Goal: Information Seeking & Learning: Learn about a topic

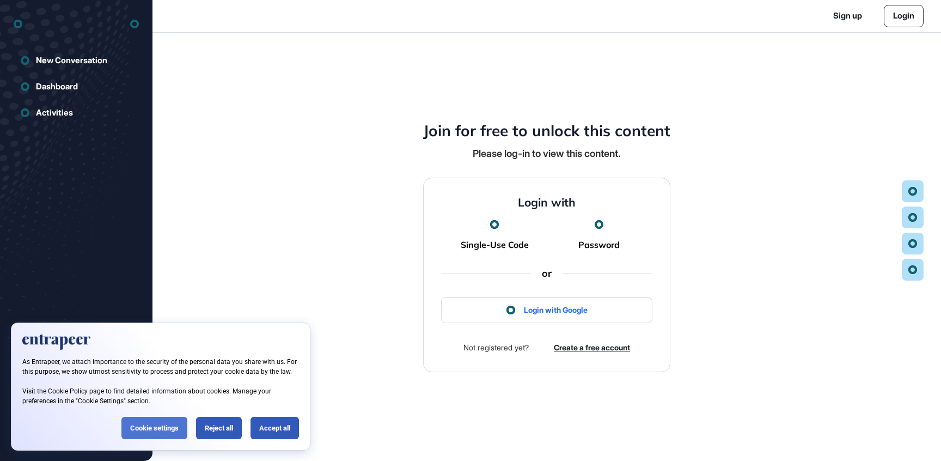
scroll to position [1, 1]
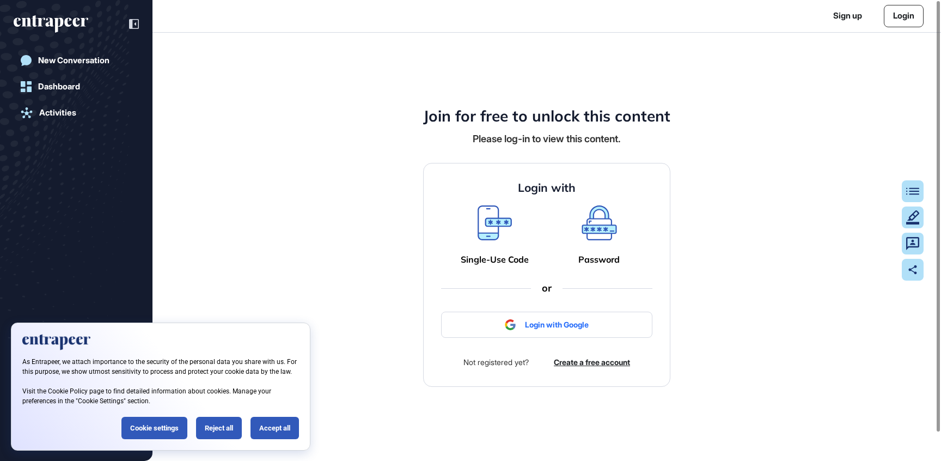
click at [546, 328] on div at bounding box center [546, 325] width 211 height 26
click at [530, 328] on div at bounding box center [546, 325] width 211 height 26
click at [204, 426] on div "Reject all" at bounding box center [219, 428] width 46 height 22
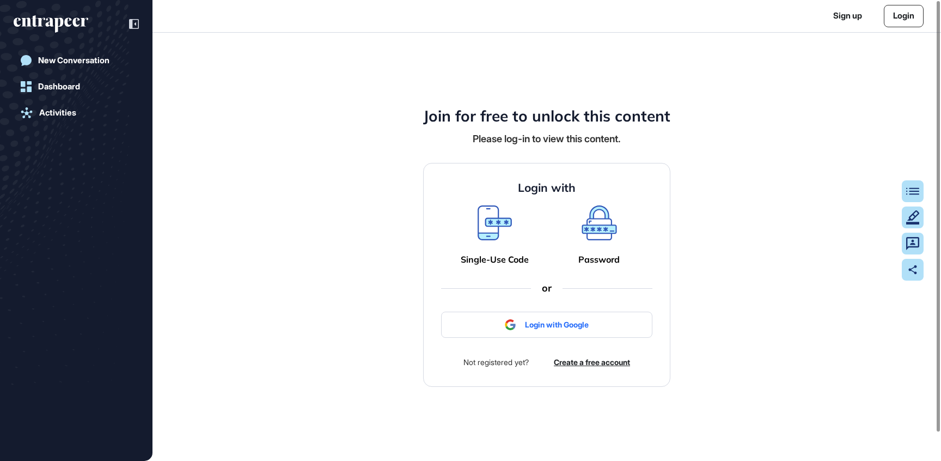
click at [598, 236] on icon at bounding box center [599, 222] width 35 height 35
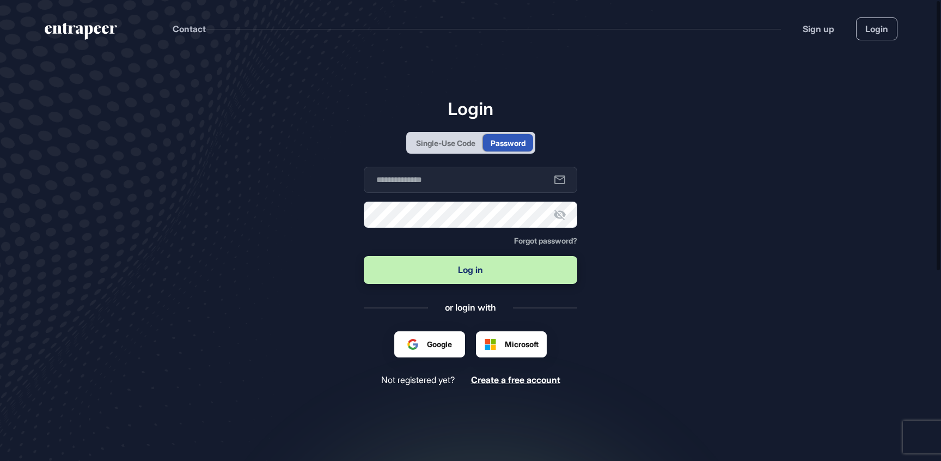
scroll to position [1, 1]
click at [398, 180] on input "text" at bounding box center [471, 180] width 214 height 26
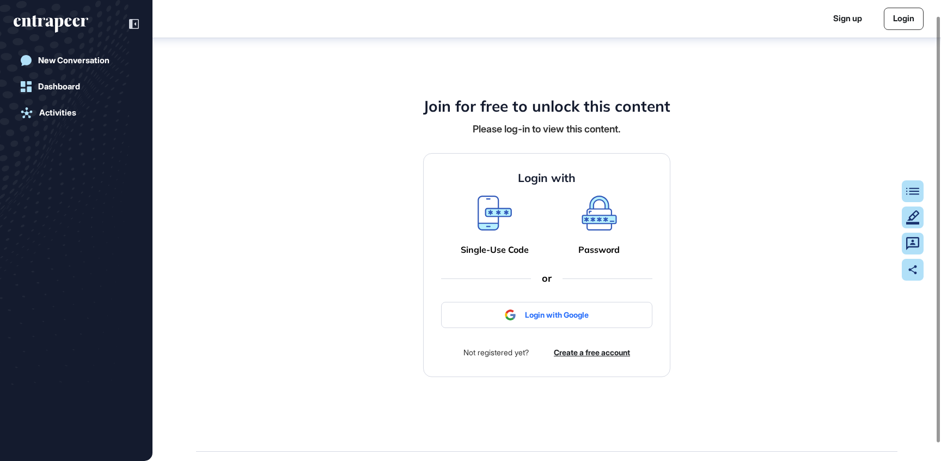
scroll to position [15, 0]
click at [484, 211] on icon at bounding box center [495, 213] width 34 height 35
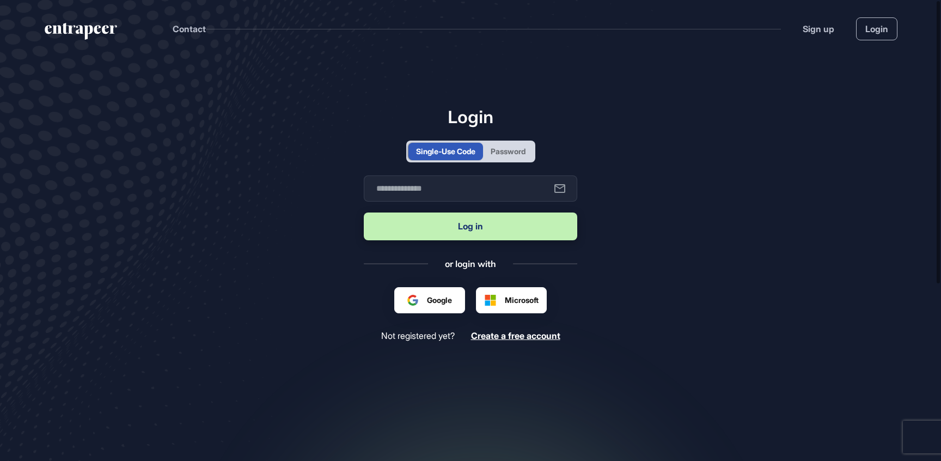
scroll to position [1, 1]
click at [453, 198] on input "text" at bounding box center [471, 188] width 214 height 26
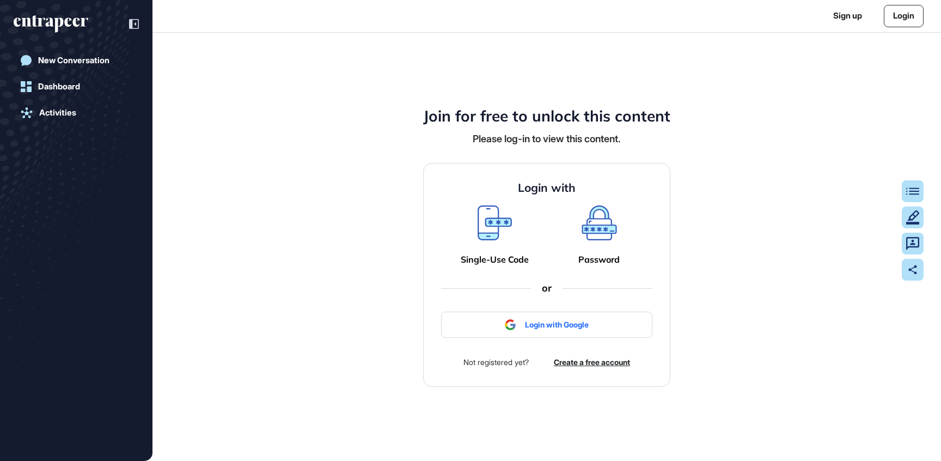
scroll to position [1, 1]
click at [492, 221] on icon at bounding box center [495, 222] width 34 height 35
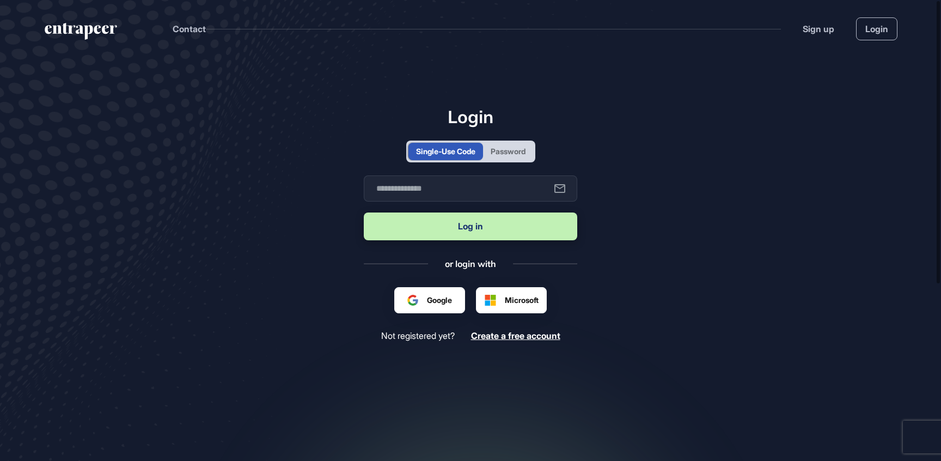
scroll to position [1, 1]
click at [432, 179] on input "text" at bounding box center [471, 188] width 214 height 26
click at [525, 395] on main "Login Single-Use Code Password Business email Log in or login with Google Micro…" at bounding box center [470, 271] width 941 height 428
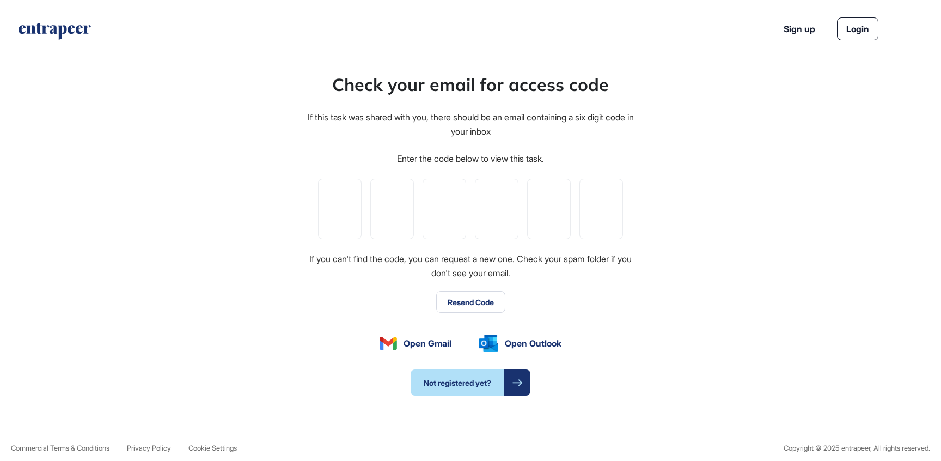
type input "*"
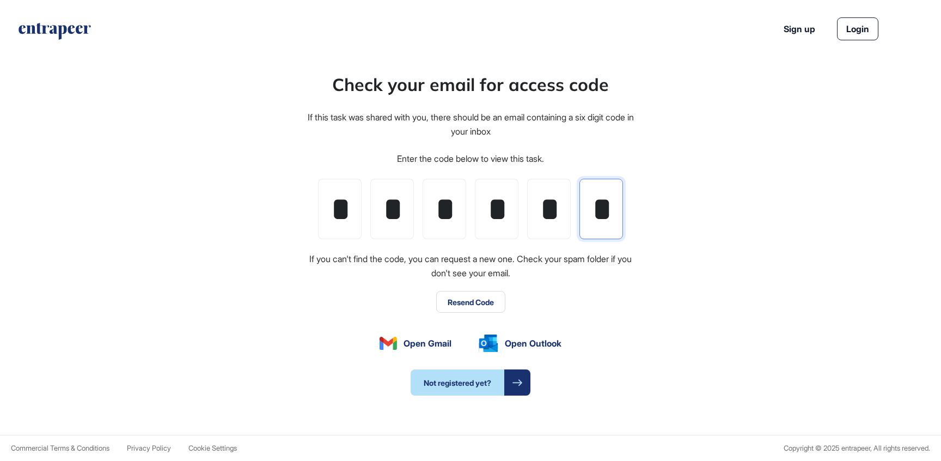
scroll to position [0, 3]
type input "*"
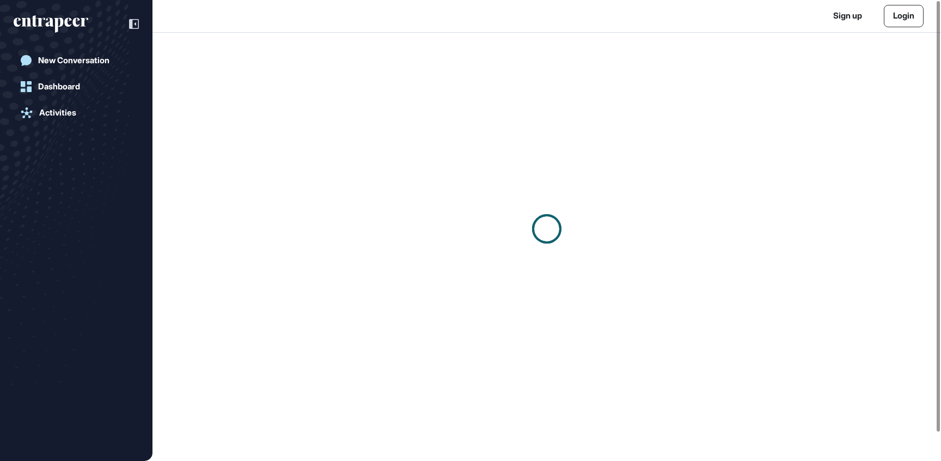
scroll to position [1, 1]
click at [593, 165] on div at bounding box center [547, 229] width 789 height 392
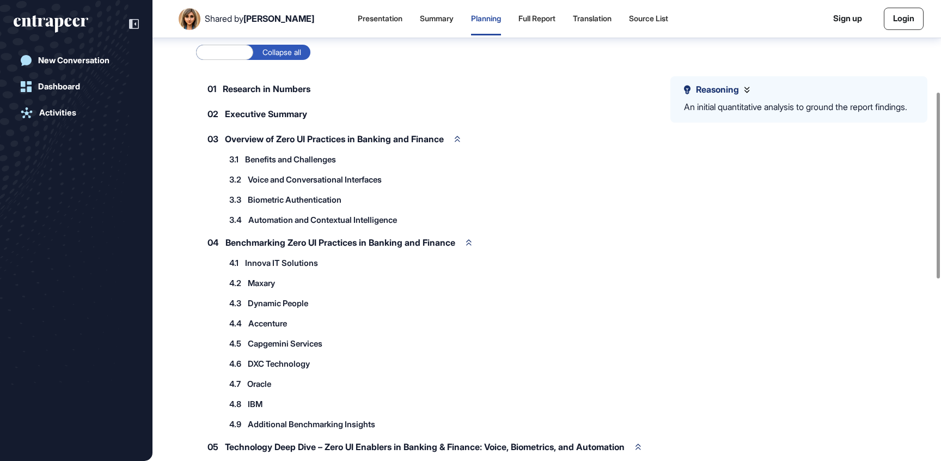
scroll to position [227, 0]
click at [279, 113] on span "Executive Summary" at bounding box center [266, 112] width 82 height 9
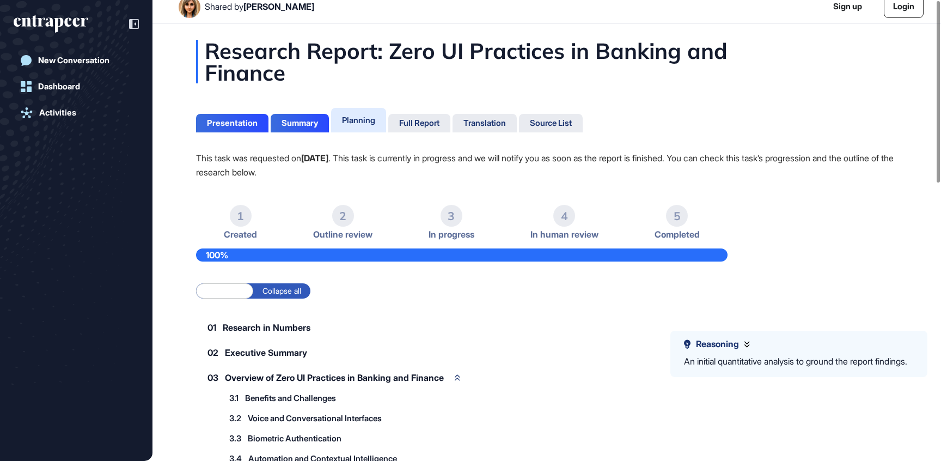
scroll to position [0, 0]
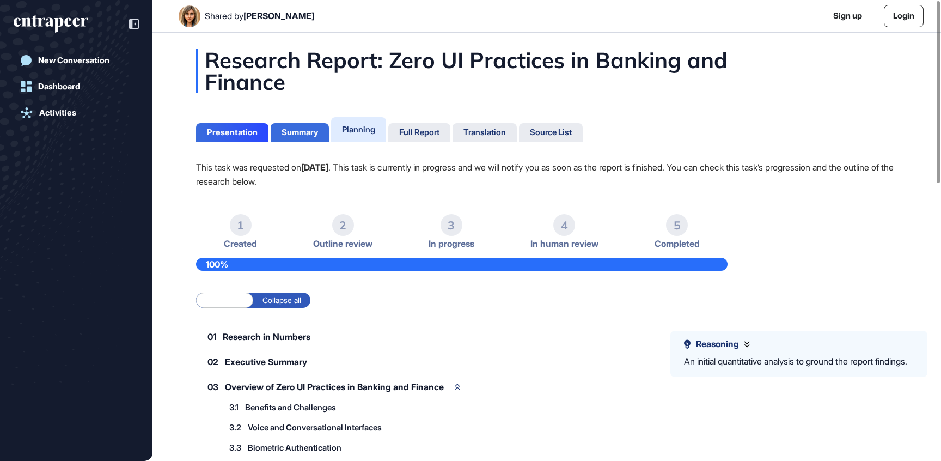
click at [289, 130] on div "Summary" at bounding box center [300, 132] width 36 height 10
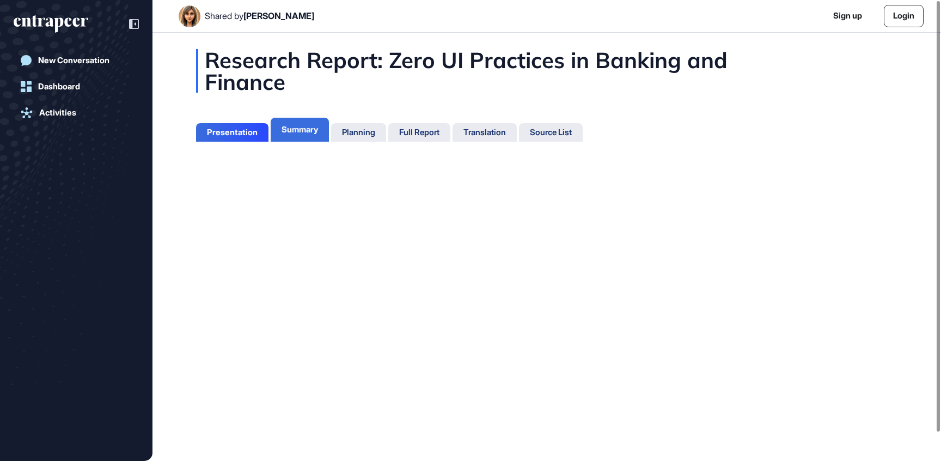
scroll to position [5, 1]
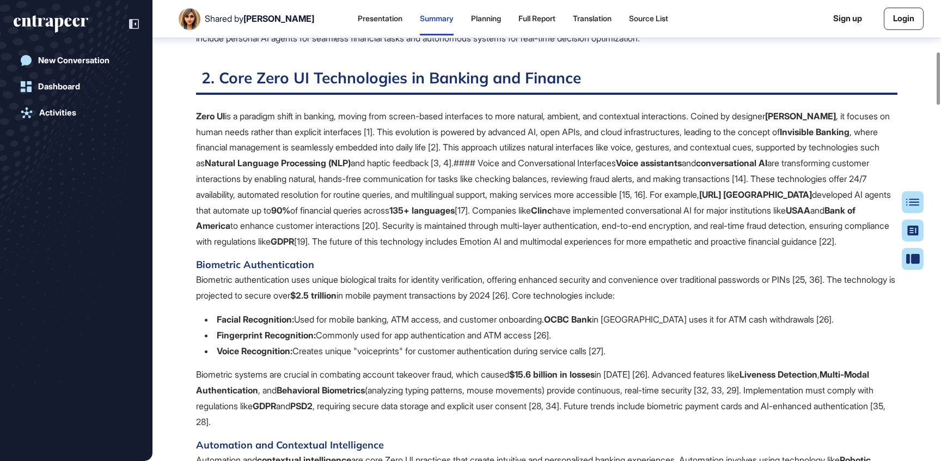
scroll to position [450, 0]
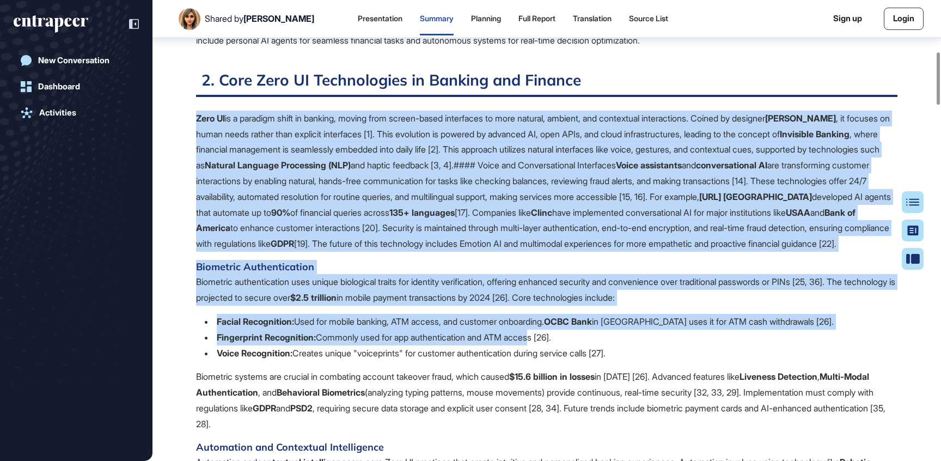
drag, startPoint x: 194, startPoint y: 117, endPoint x: 540, endPoint y: 351, distance: 418.0
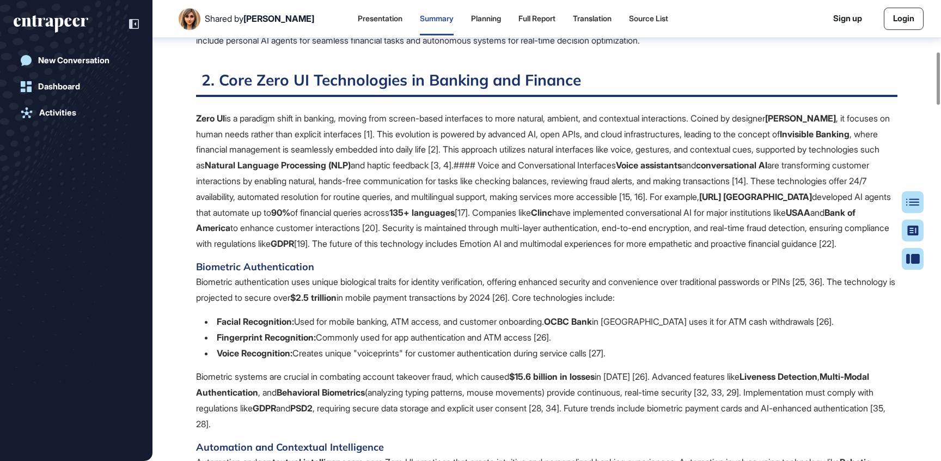
click at [521, 247] on p "Zero UI is a paradigm shift in banking, moving from screen-based interfaces to …" at bounding box center [547, 181] width 702 height 141
click at [678, 163] on p "Zero UI is a paradigm shift in banking, moving from screen-based interfaces to …" at bounding box center [547, 181] width 702 height 141
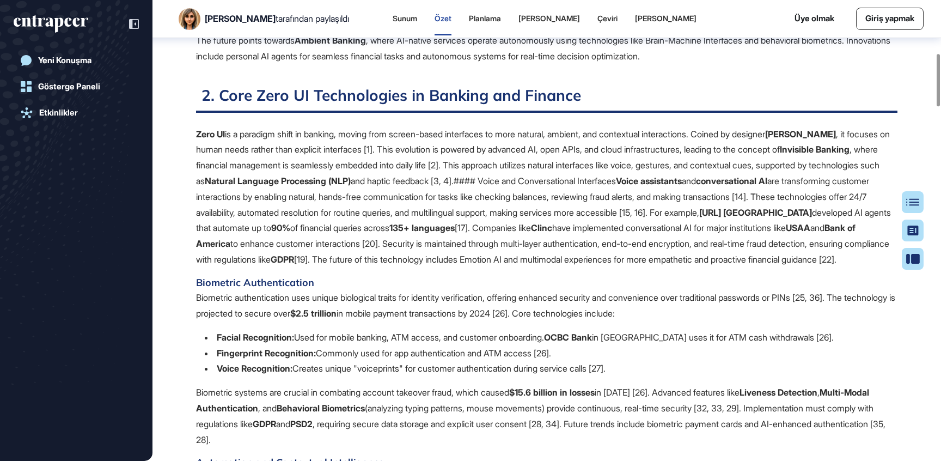
scroll to position [466, 0]
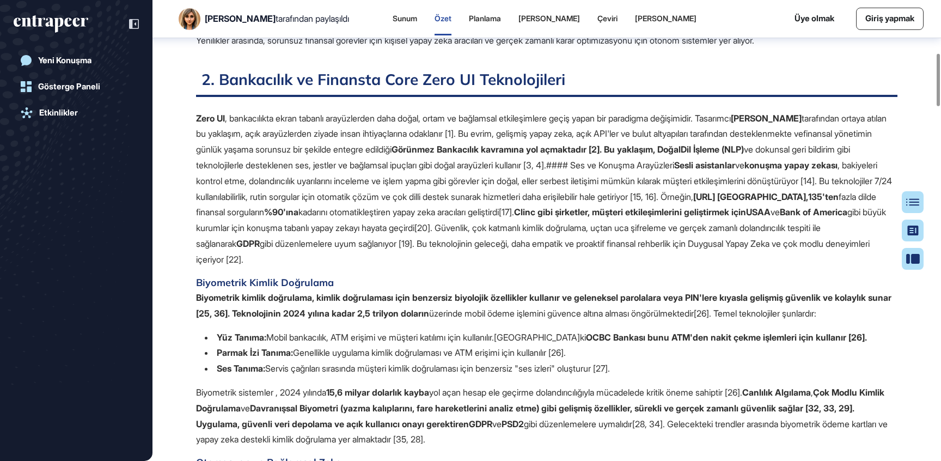
click at [423, 181] on font ", bakiyeleri kontrol etme, dolandırıcılık uyarılarını inceleme ve işlem yapma g…" at bounding box center [544, 181] width 696 height 42
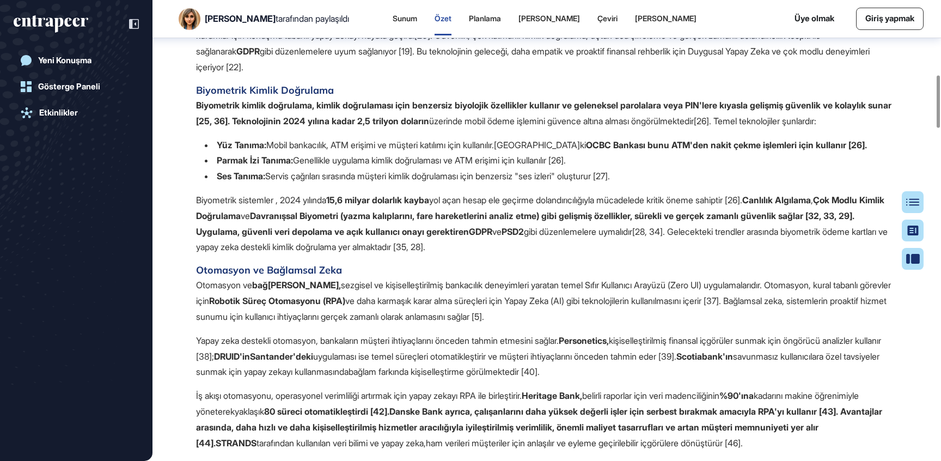
scroll to position [662, 0]
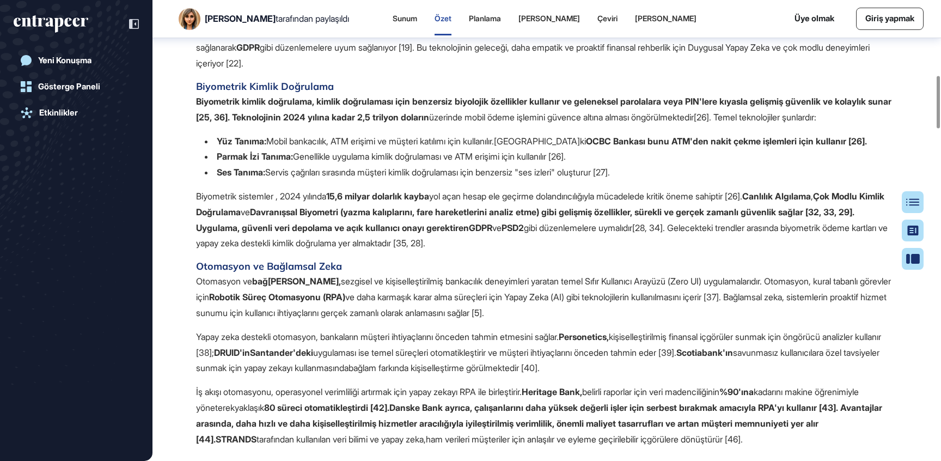
click at [370, 144] on font "Mobil bankacılık, ATM erişimi ve müşteri katılımı için kullanılır." at bounding box center [380, 141] width 228 height 11
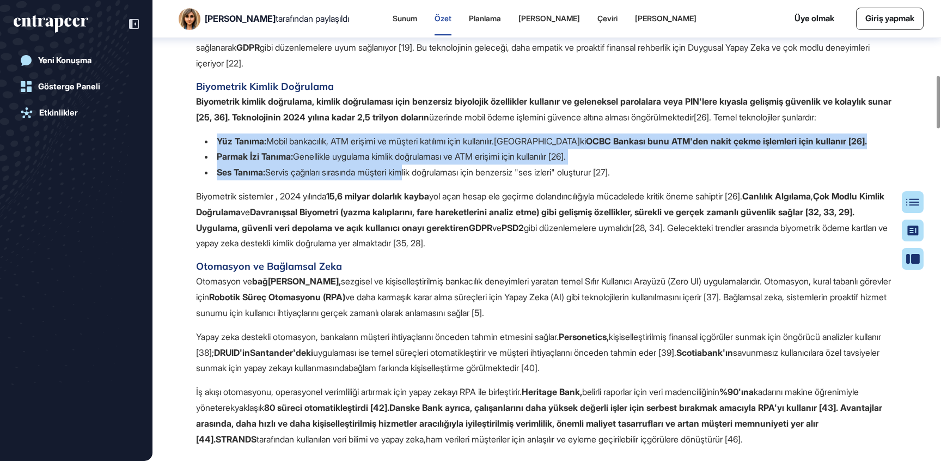
drag, startPoint x: 269, startPoint y: 129, endPoint x: 416, endPoint y: 190, distance: 158.7
click at [414, 181] on div "Zero UI , bankacılıkta ekran tabanlı arayüzlerden daha doğal, ortam ve bağlamsa…" at bounding box center [547, 180] width 702 height 533
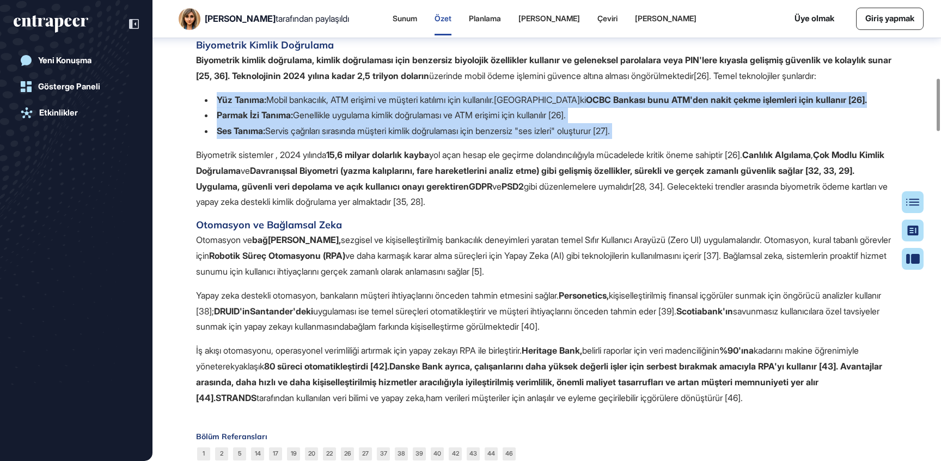
scroll to position [704, 0]
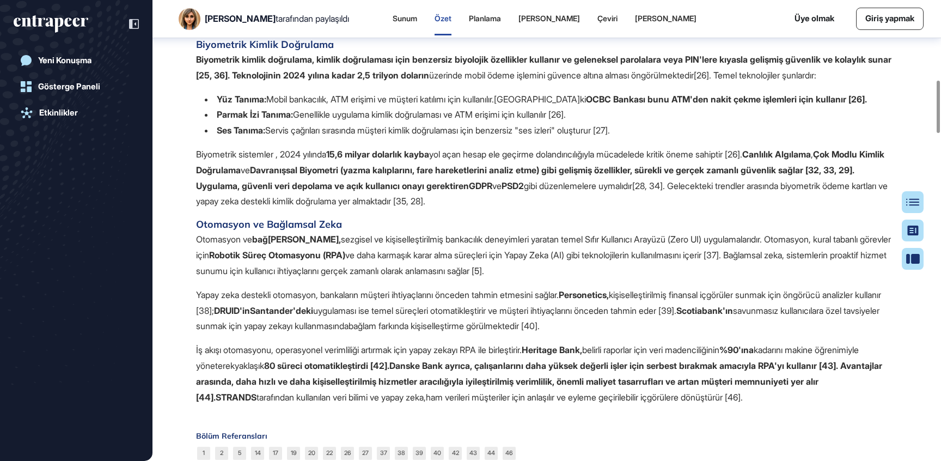
click at [416, 190] on font "Davranışsal Biyometri (yazma kalıplarını, fare hareketlerini analiz etme) gibi …" at bounding box center [525, 177] width 659 height 27
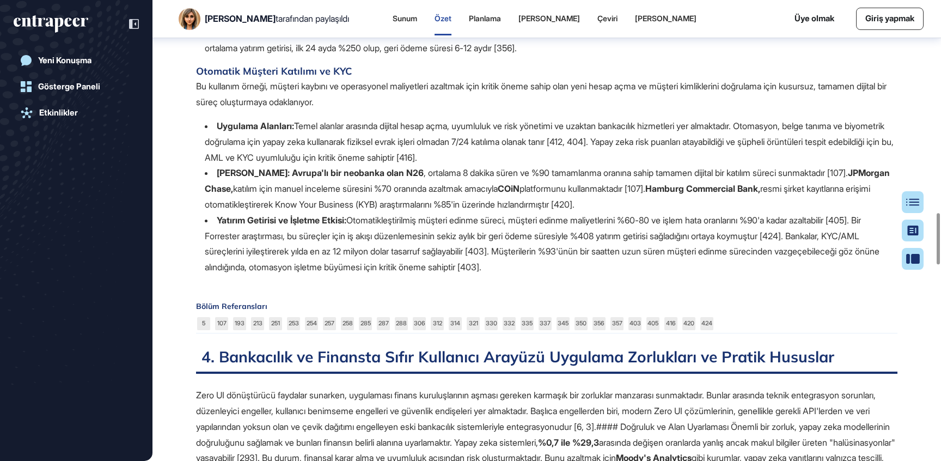
scroll to position [1910, 0]
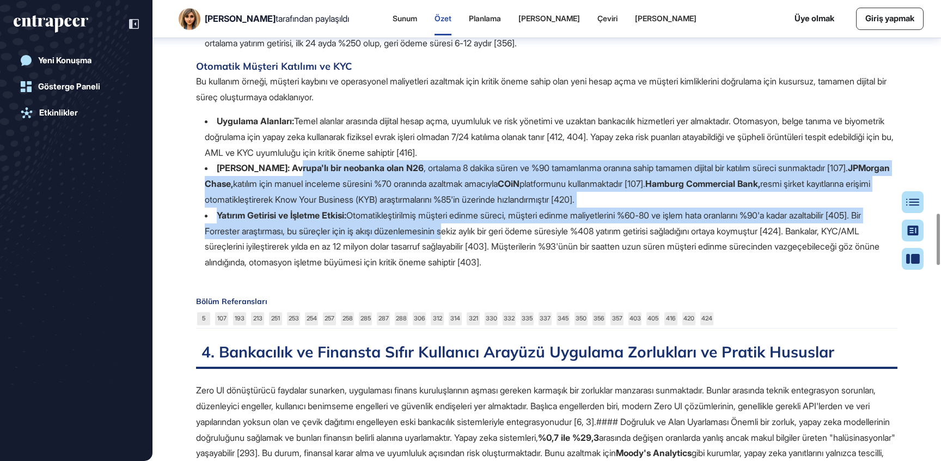
drag, startPoint x: 288, startPoint y: 198, endPoint x: 467, endPoint y: 255, distance: 188.8
click at [467, 255] on ul "Uygulama Alanları: Temel alanlar arasında dijital hesap açma, uyumluluk ve risk…" at bounding box center [551, 191] width 693 height 157
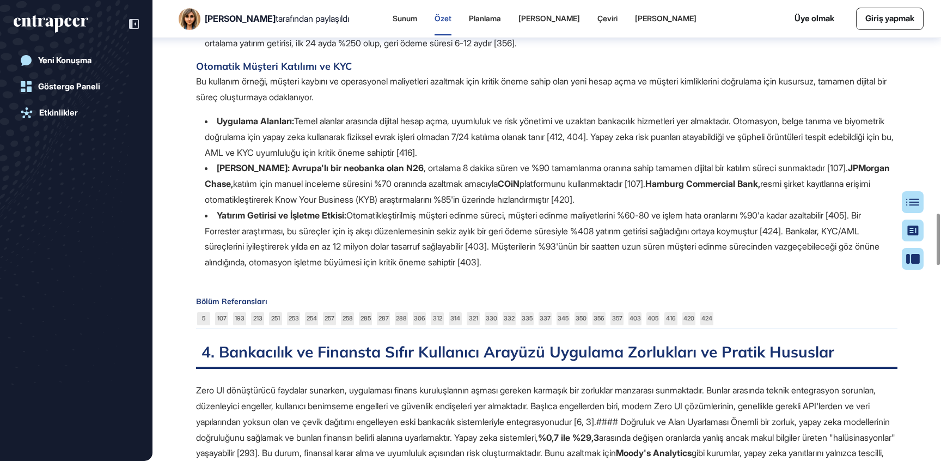
click at [430, 205] on font "resmi şirket kayıtlarına erişimi otomatikleştirerek Know Your Business (KYB) ar…" at bounding box center [538, 191] width 666 height 27
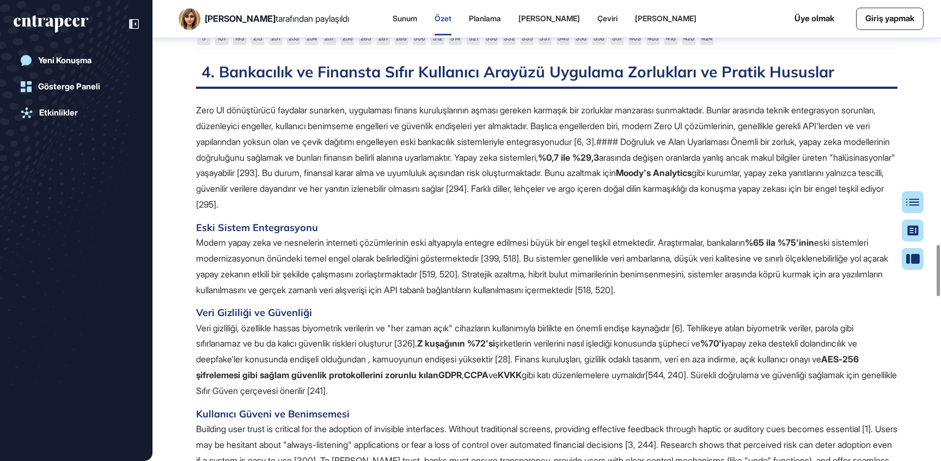
scroll to position [2191, 0]
